Goal: Transaction & Acquisition: Purchase product/service

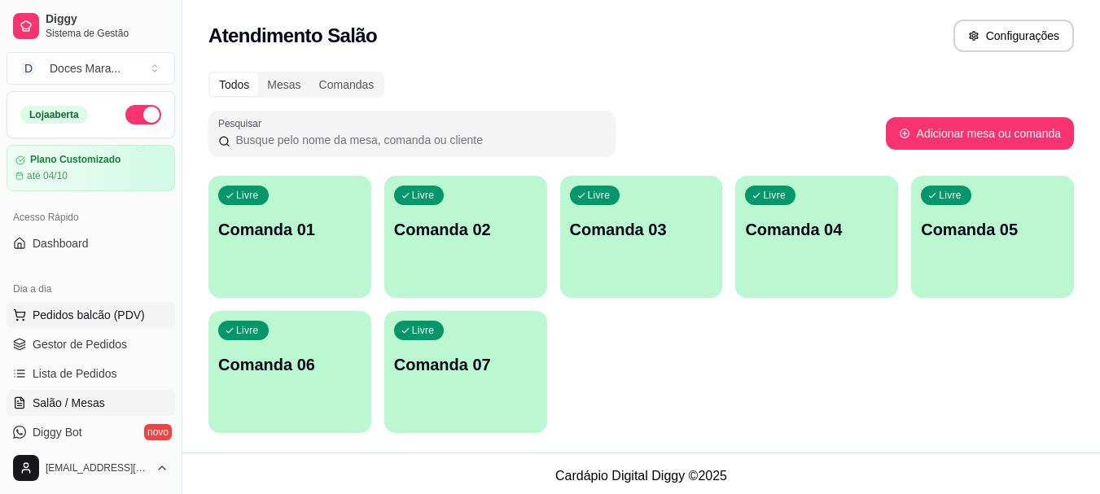
click at [85, 313] on span "Pedidos balcão (PDV)" at bounding box center [89, 315] width 112 height 16
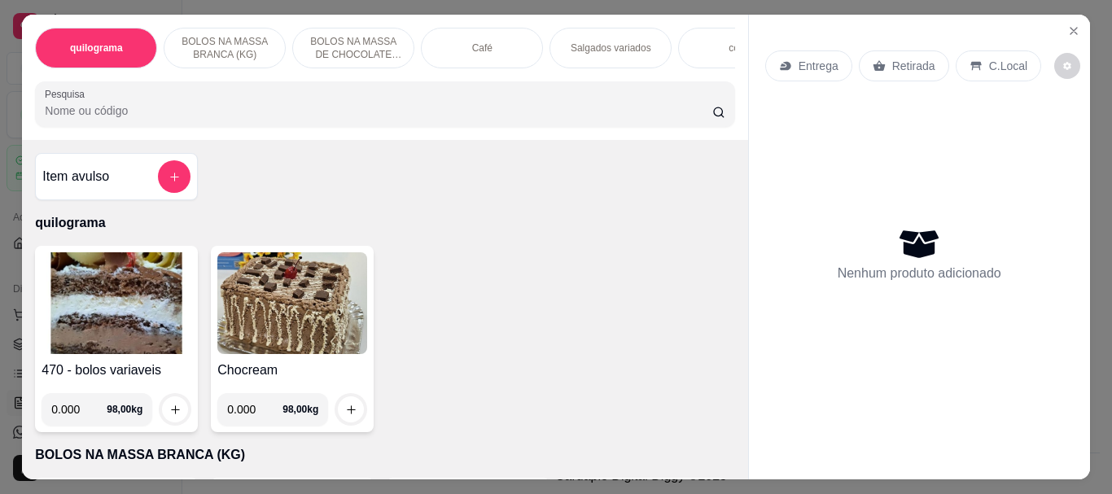
click at [116, 119] on input "Pesquisa" at bounding box center [379, 111] width 668 height 16
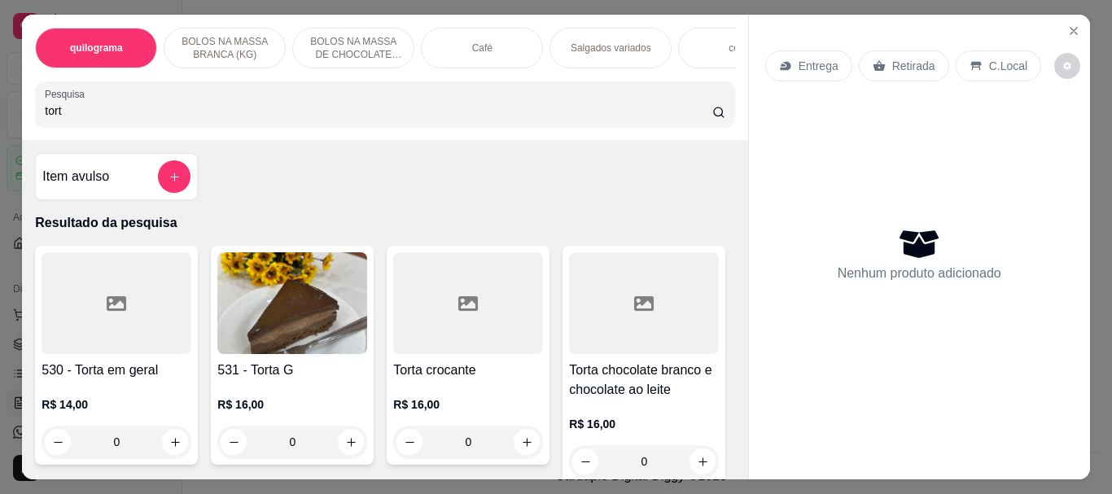
type input "tort"
click at [294, 333] on img at bounding box center [292, 303] width 150 height 102
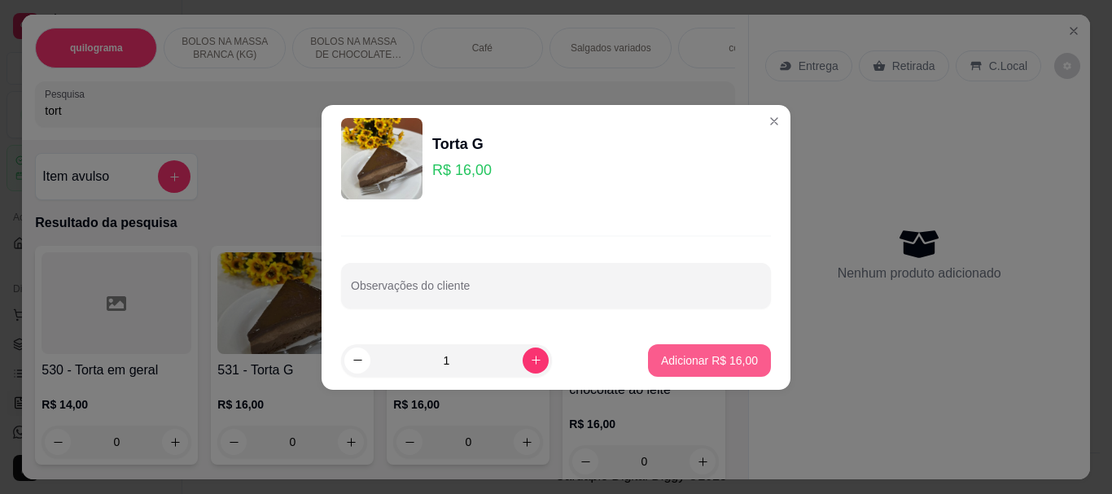
click at [707, 361] on p "Adicionar R$ 16,00" at bounding box center [709, 360] width 97 height 16
type input "1"
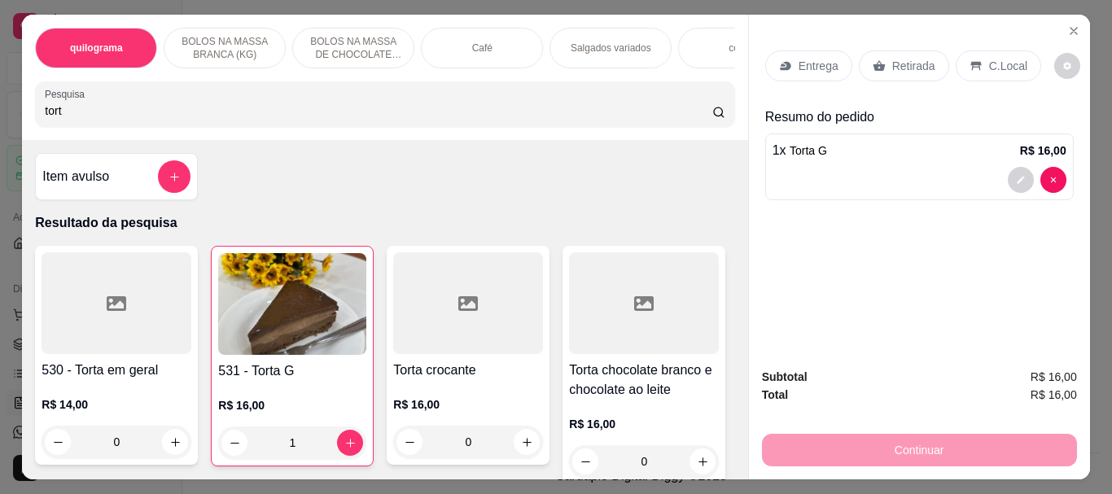
click at [906, 58] on p "Retirada" at bounding box center [913, 66] width 43 height 16
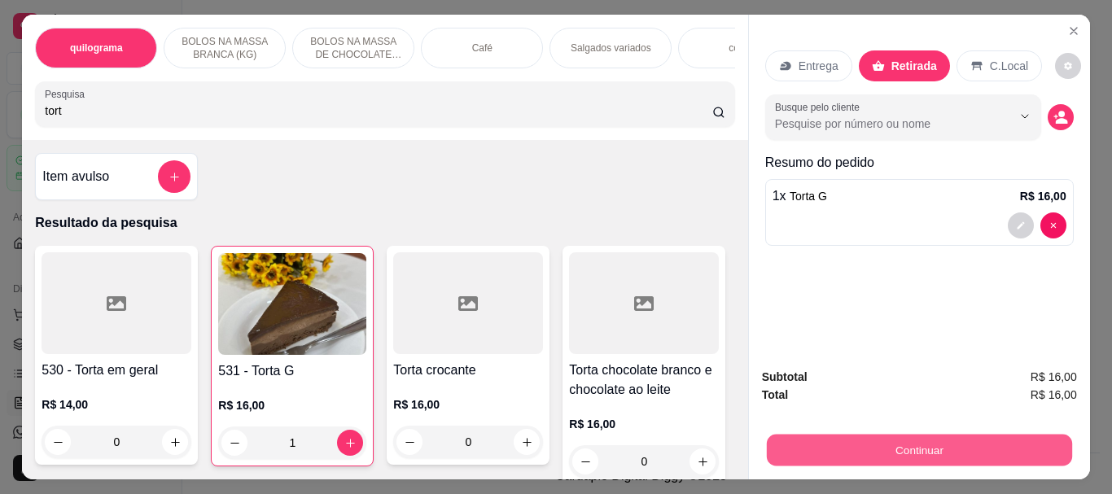
click at [910, 437] on button "Continuar" at bounding box center [918, 450] width 305 height 32
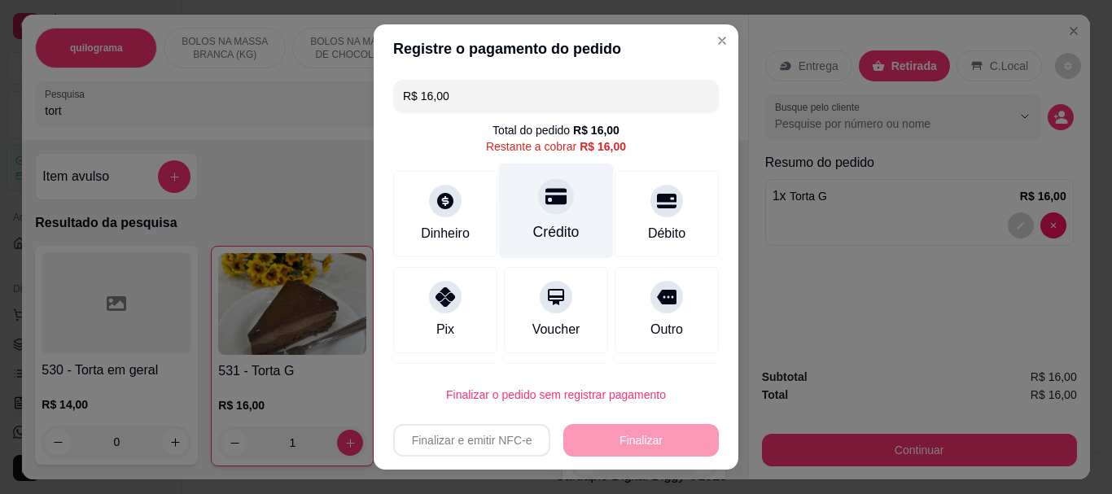
click at [538, 212] on div at bounding box center [556, 197] width 36 height 36
type input "R$ 0,00"
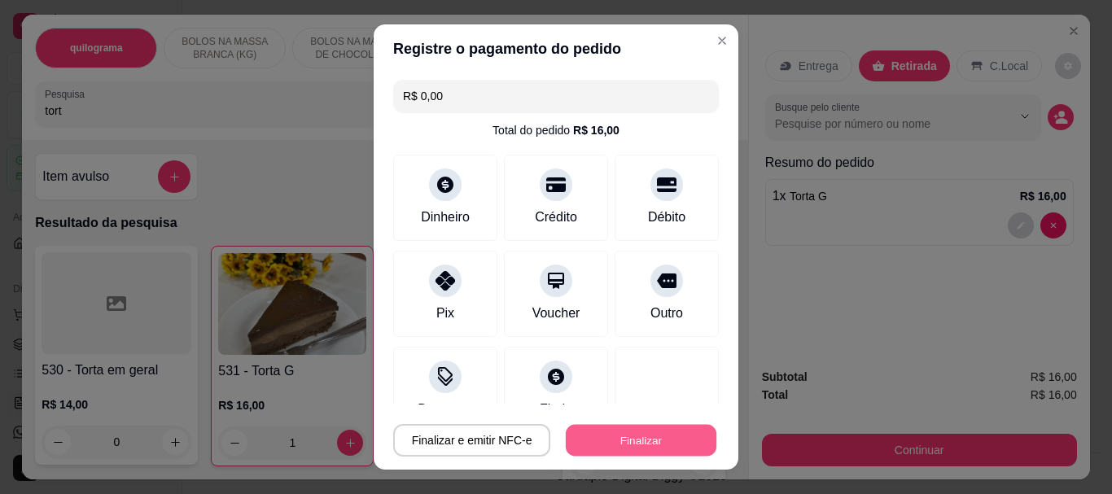
click at [635, 432] on button "Finalizar" at bounding box center [641, 440] width 151 height 32
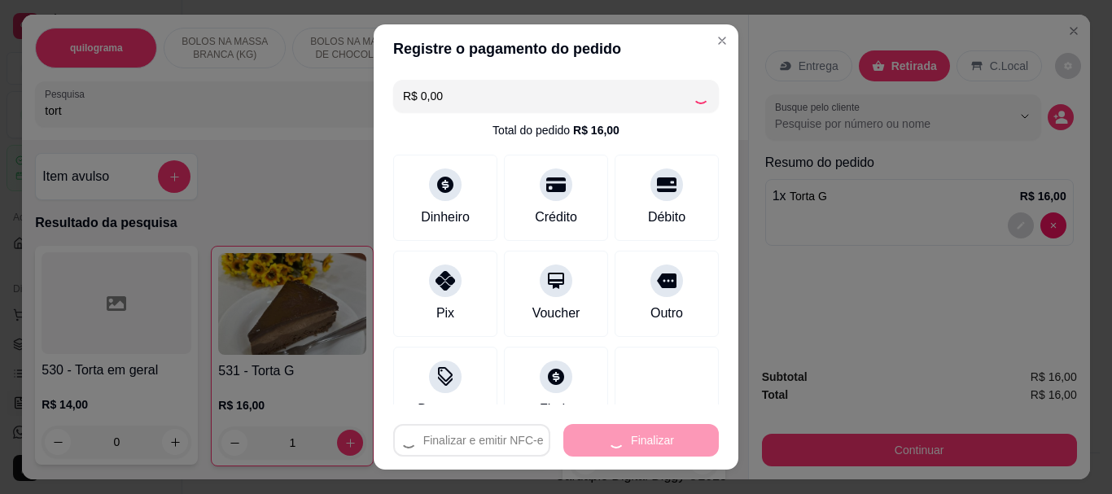
type input "0"
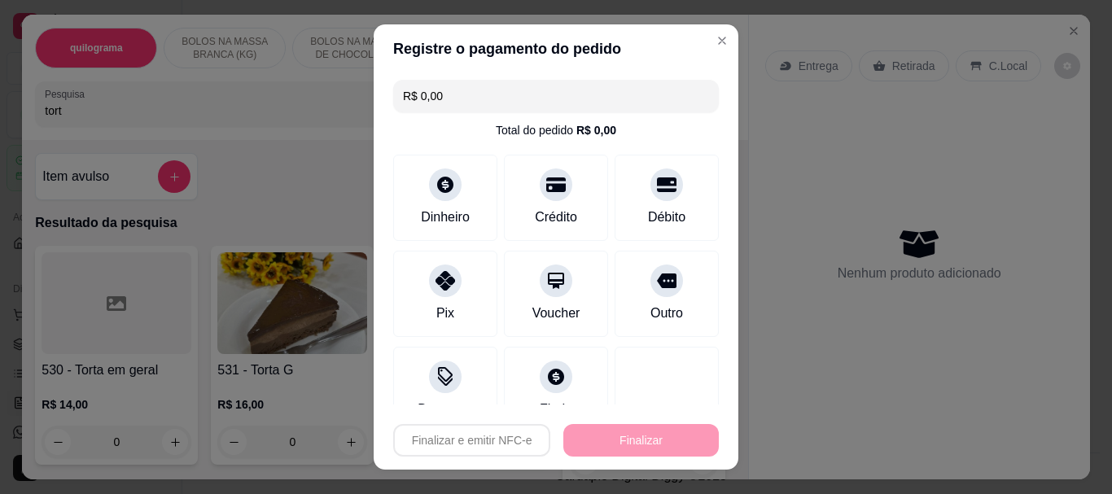
type input "-R$ 16,00"
